Goal: Information Seeking & Learning: Learn about a topic

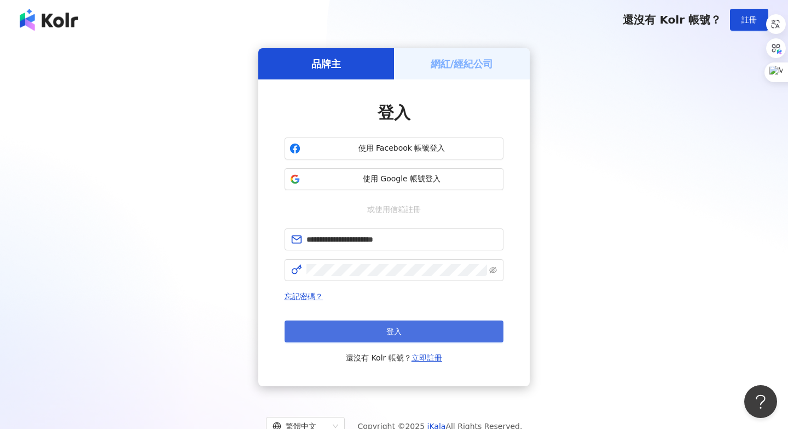
click at [376, 334] on button "登入" at bounding box center [394, 331] width 219 height 22
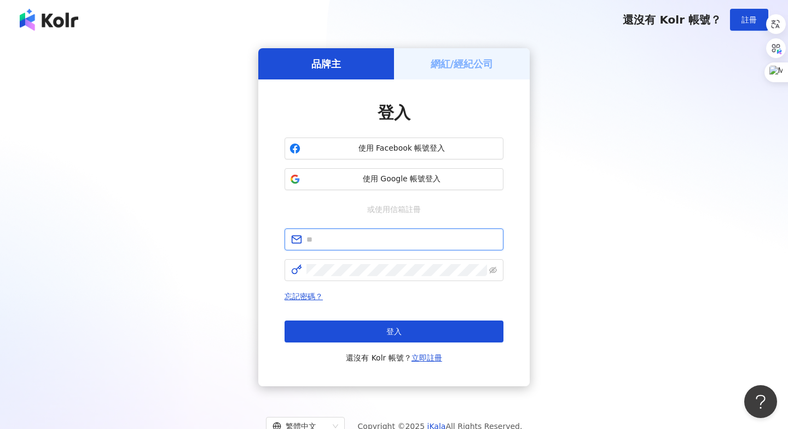
type input "**********"
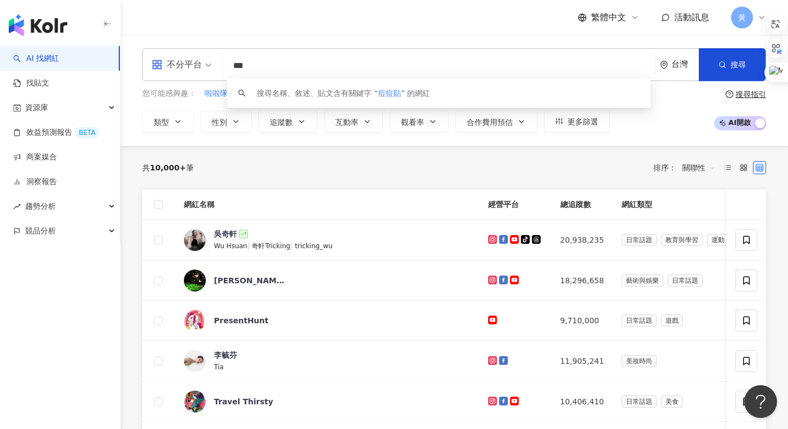
click at [201, 59] on div "不分平台" at bounding box center [177, 65] width 50 height 18
type input "***"
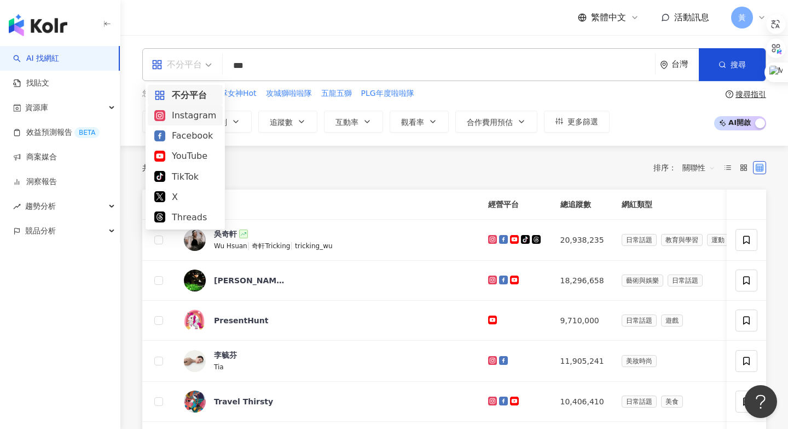
click at [182, 118] on div "Instagram" at bounding box center [185, 115] width 62 height 14
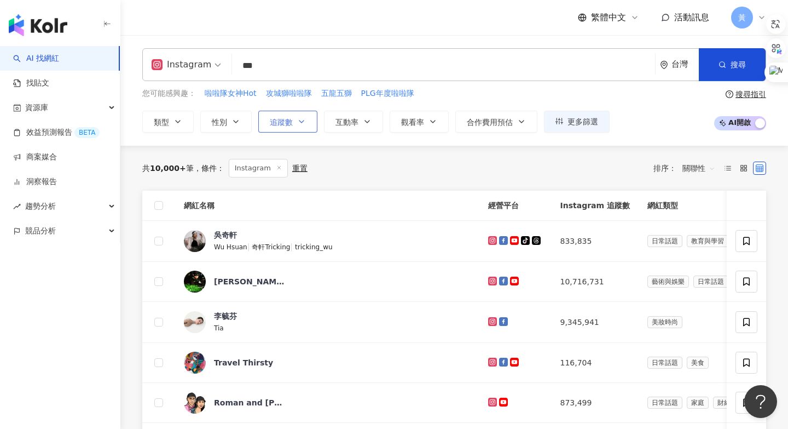
click at [288, 122] on span "追蹤數" at bounding box center [281, 122] width 23 height 9
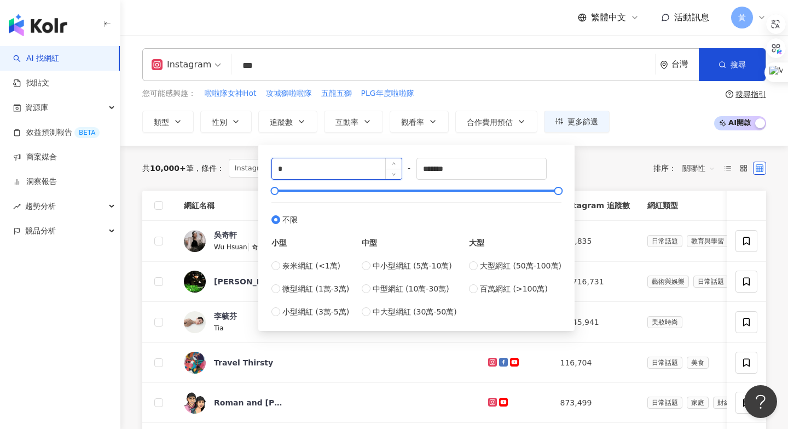
click at [298, 166] on input "*" at bounding box center [337, 168] width 130 height 21
type input "*"
type input "****"
drag, startPoint x: 468, startPoint y: 169, endPoint x: 428, endPoint y: 169, distance: 40.5
click at [428, 169] on input "*******" at bounding box center [482, 168] width 130 height 21
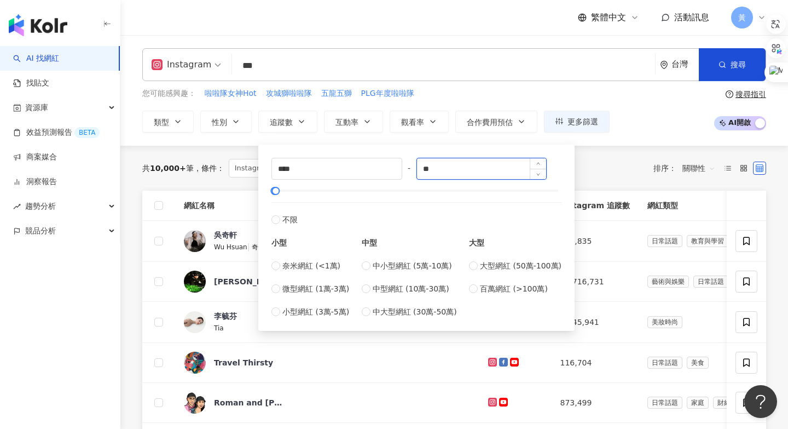
type input "*"
type input "****"
click at [596, 149] on div "共 10,000+ 筆 條件 ： Instagram 重置 排序： 關聯性" at bounding box center [454, 168] width 624 height 45
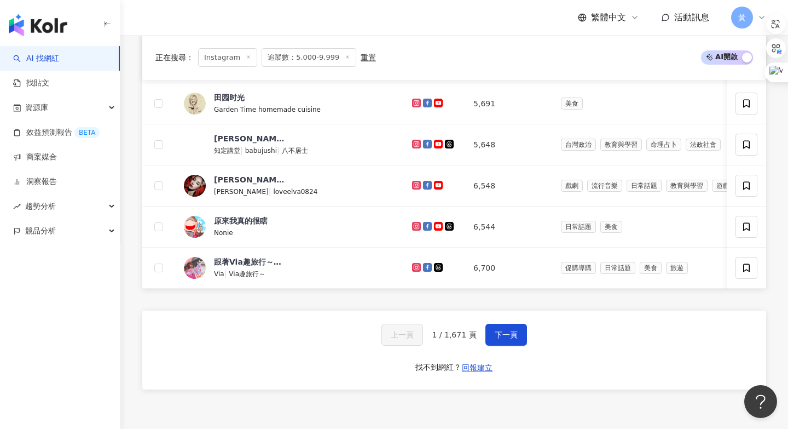
scroll to position [713, 0]
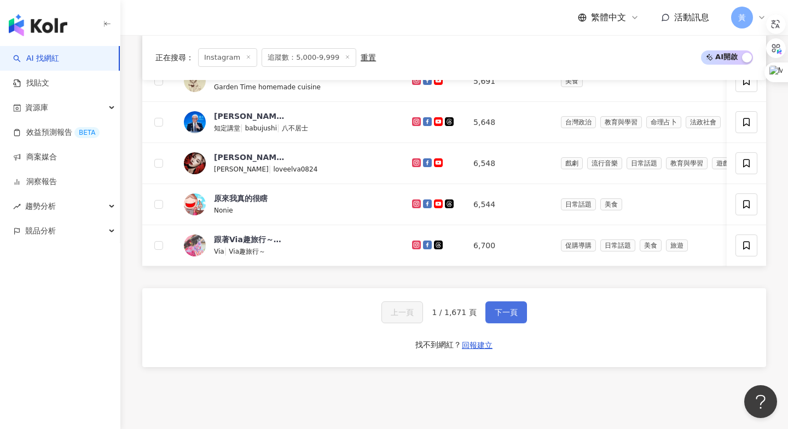
click at [506, 308] on span "下一頁" at bounding box center [506, 312] width 23 height 9
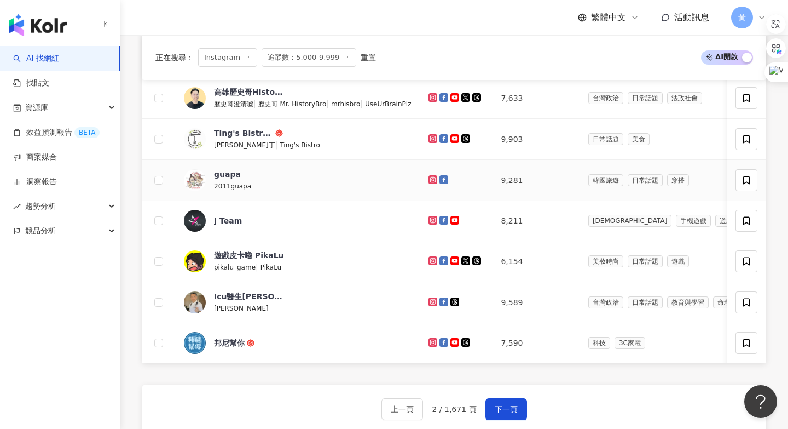
scroll to position [619, 0]
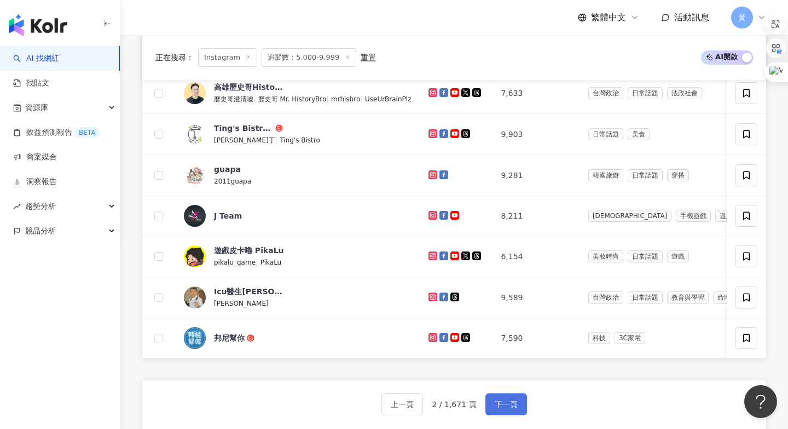
click at [505, 402] on span "下一頁" at bounding box center [506, 404] width 23 height 9
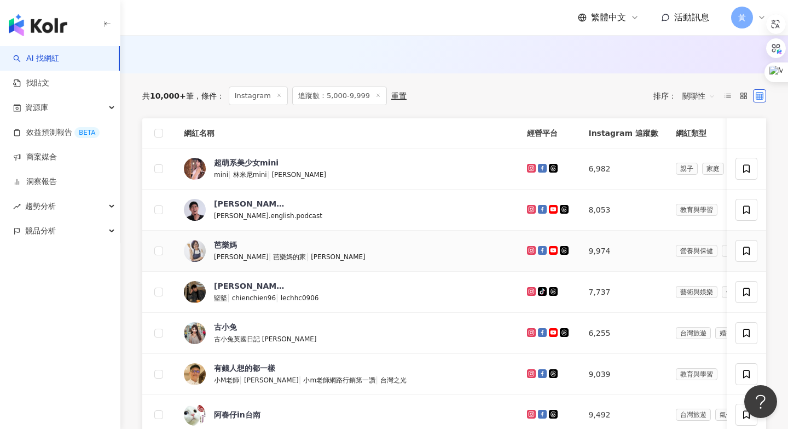
scroll to position [290, 0]
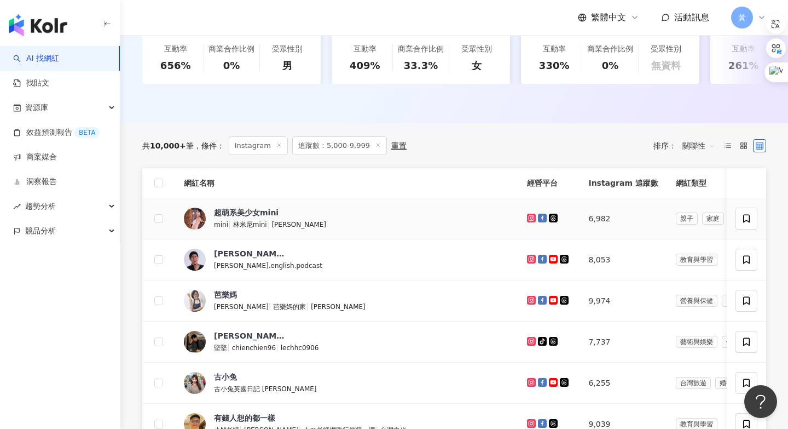
click at [529, 215] on icon at bounding box center [531, 217] width 4 height 4
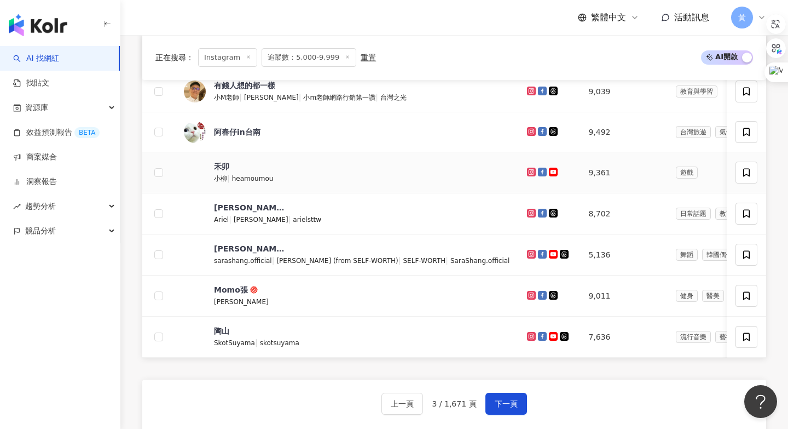
scroll to position [623, 0]
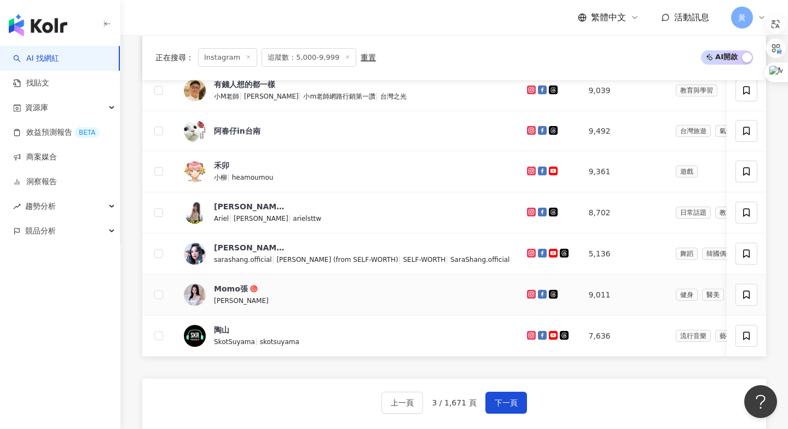
click at [527, 293] on g at bounding box center [531, 294] width 9 height 9
click at [506, 405] on span "下一頁" at bounding box center [506, 402] width 23 height 9
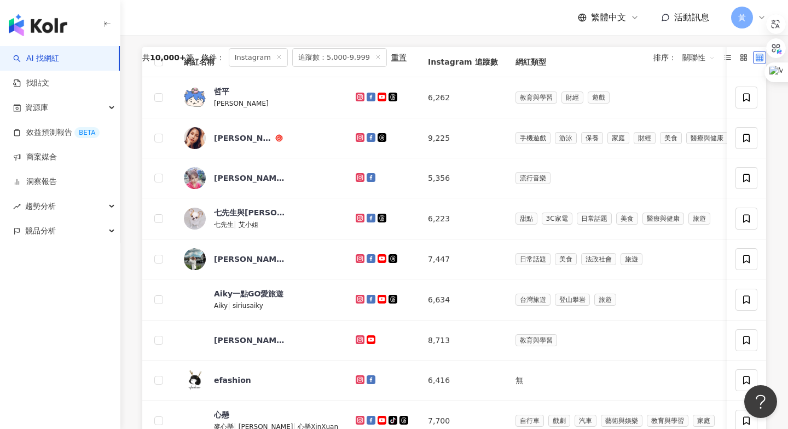
scroll to position [0, 0]
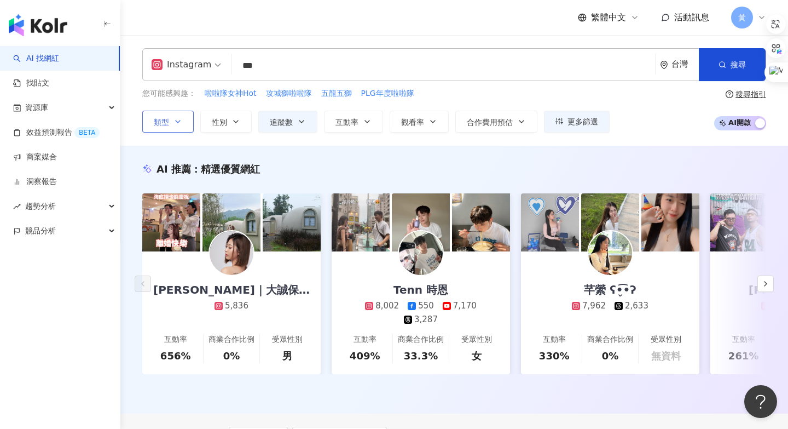
click at [184, 116] on button "類型" at bounding box center [167, 122] width 51 height 22
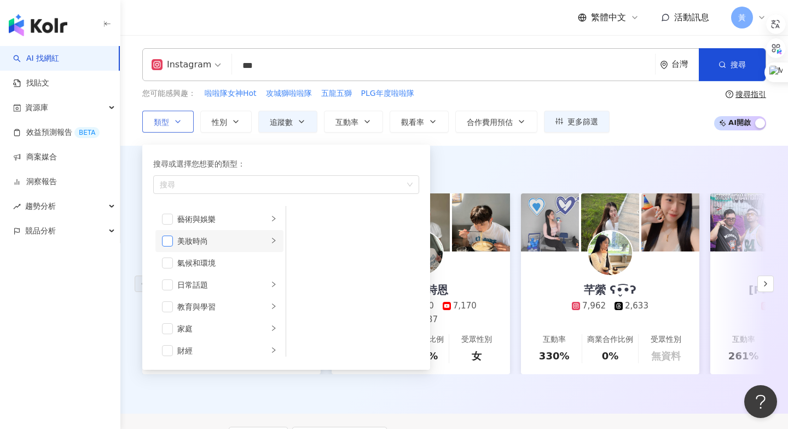
click at [170, 240] on span "button" at bounding box center [167, 240] width 11 height 11
click at [500, 154] on div "AI 推薦 ： 精選優質網[PERSON_NAME]｜大誠保險經紀人 5,836 互動率 656% 商業合作比例 0% 受眾性別 男 Tenn 時恩 8,00…" at bounding box center [454, 280] width 668 height 268
